Goal: Navigation & Orientation: Understand site structure

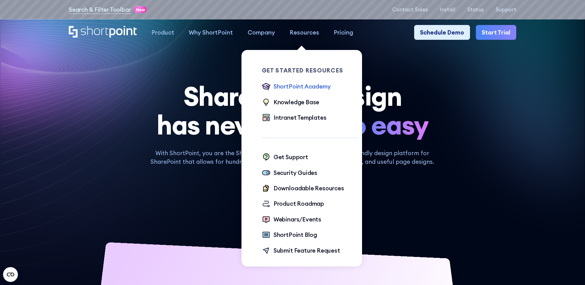
click at [290, 86] on div "ShortPoint Academy" at bounding box center [301, 86] width 57 height 9
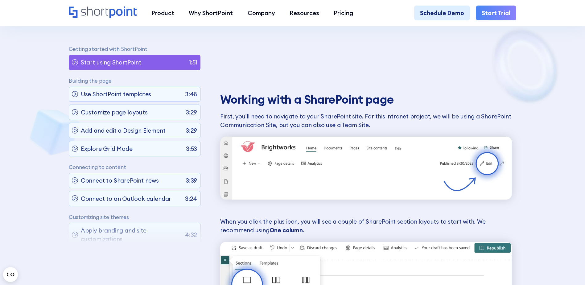
scroll to position [586, 0]
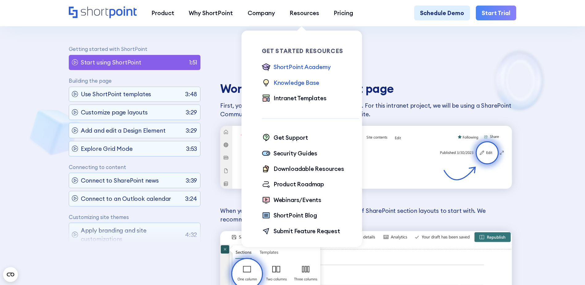
click at [302, 82] on div "Knowledge Base" at bounding box center [296, 82] width 46 height 9
click at [304, 96] on div "Intranet Templates" at bounding box center [299, 98] width 53 height 9
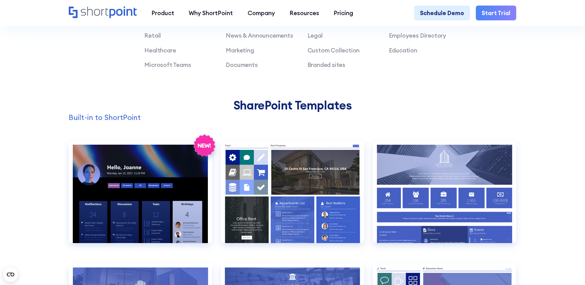
scroll to position [678, 0]
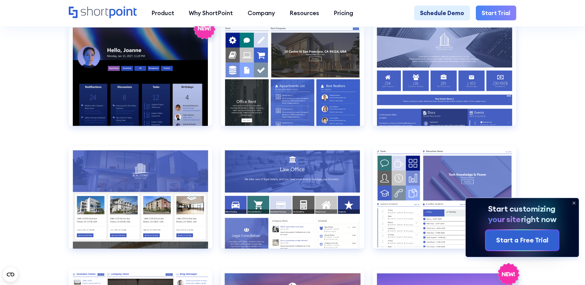
click at [573, 200] on icon at bounding box center [574, 203] width 10 height 10
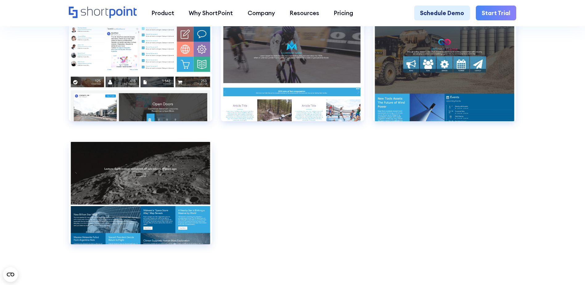
scroll to position [4685, 0]
